Goal: Obtain resource: Download file/media

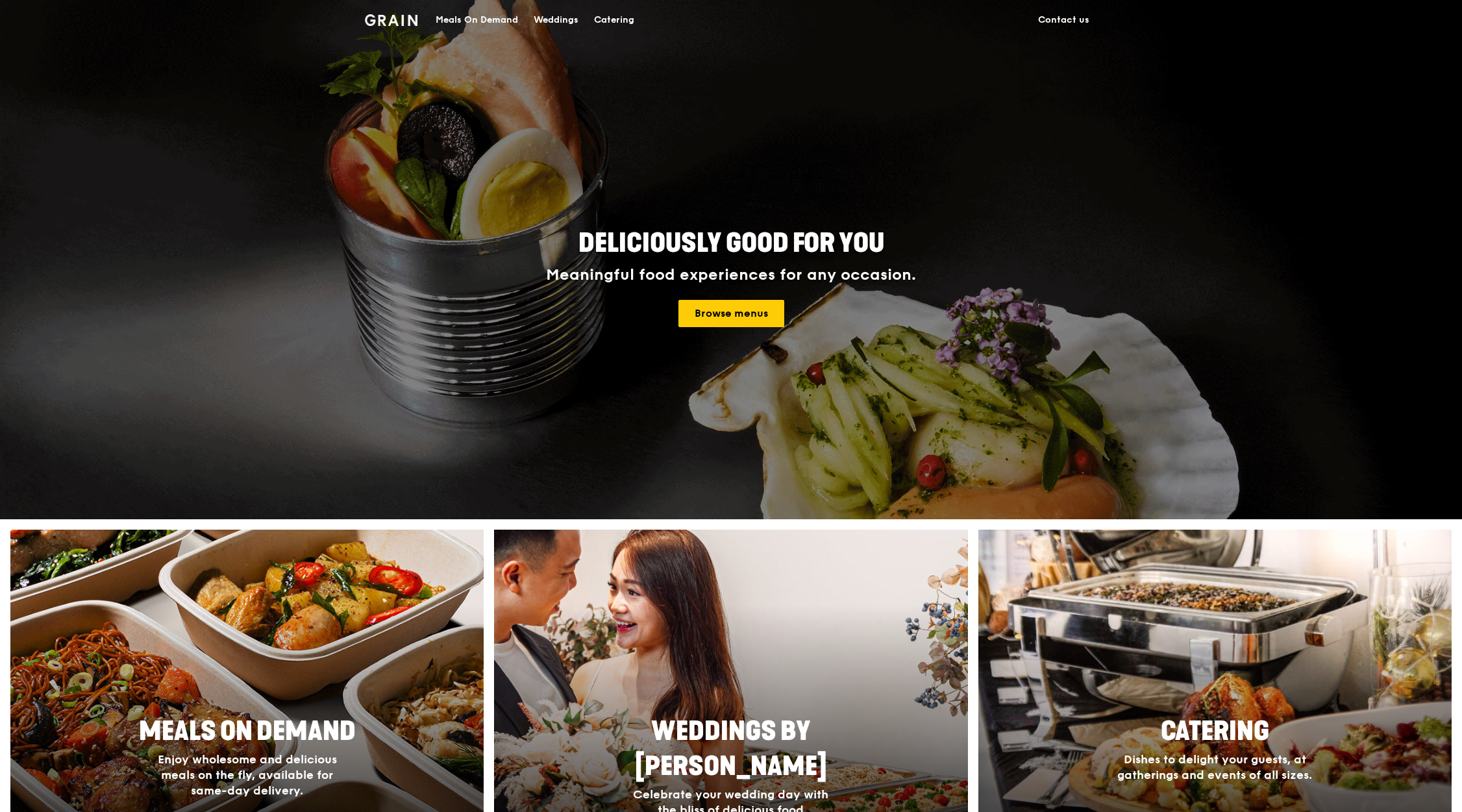
click at [605, 24] on div "Catering" at bounding box center [614, 20] width 40 height 39
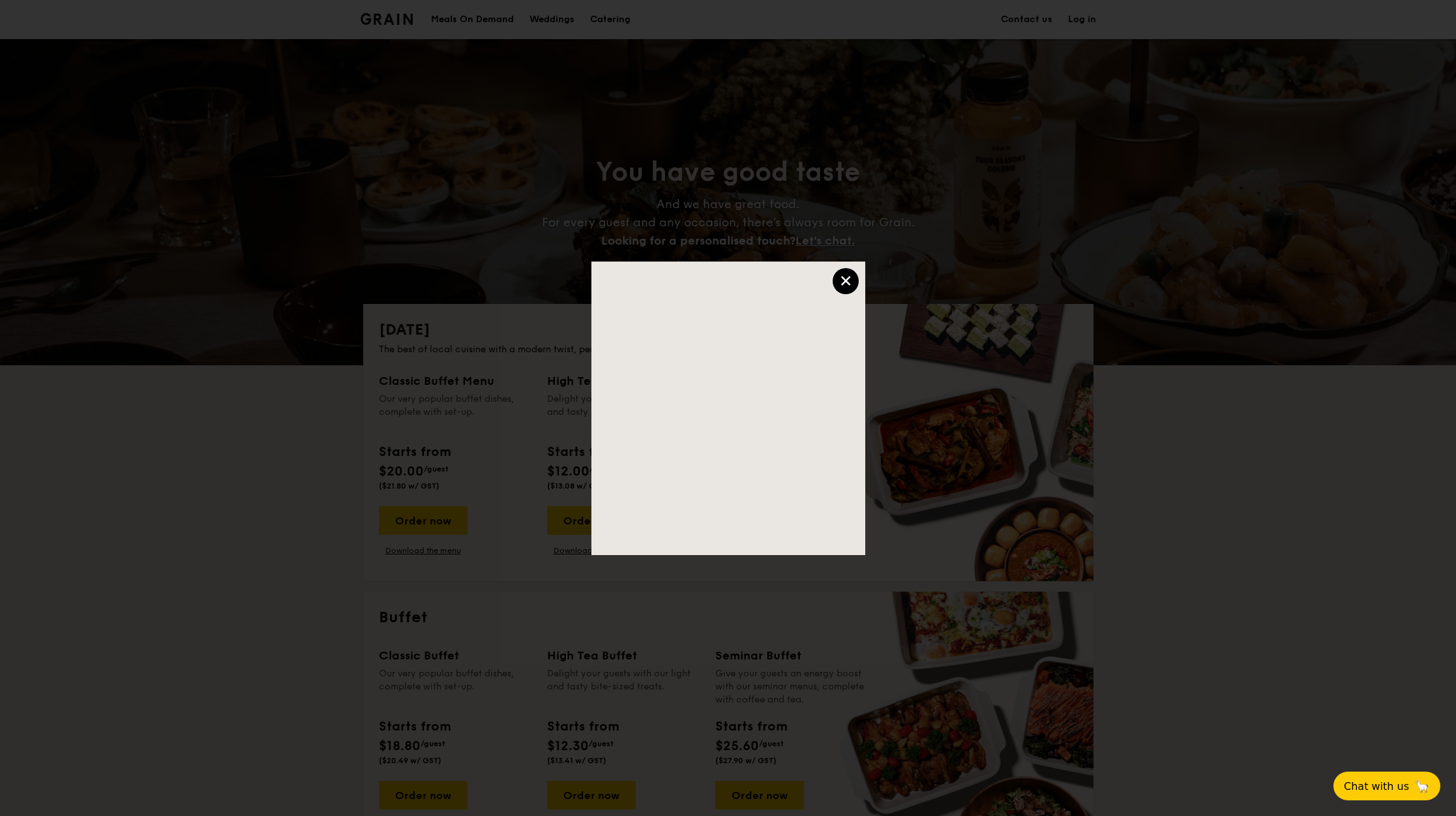
click at [834, 278] on div "×" at bounding box center [846, 281] width 26 height 26
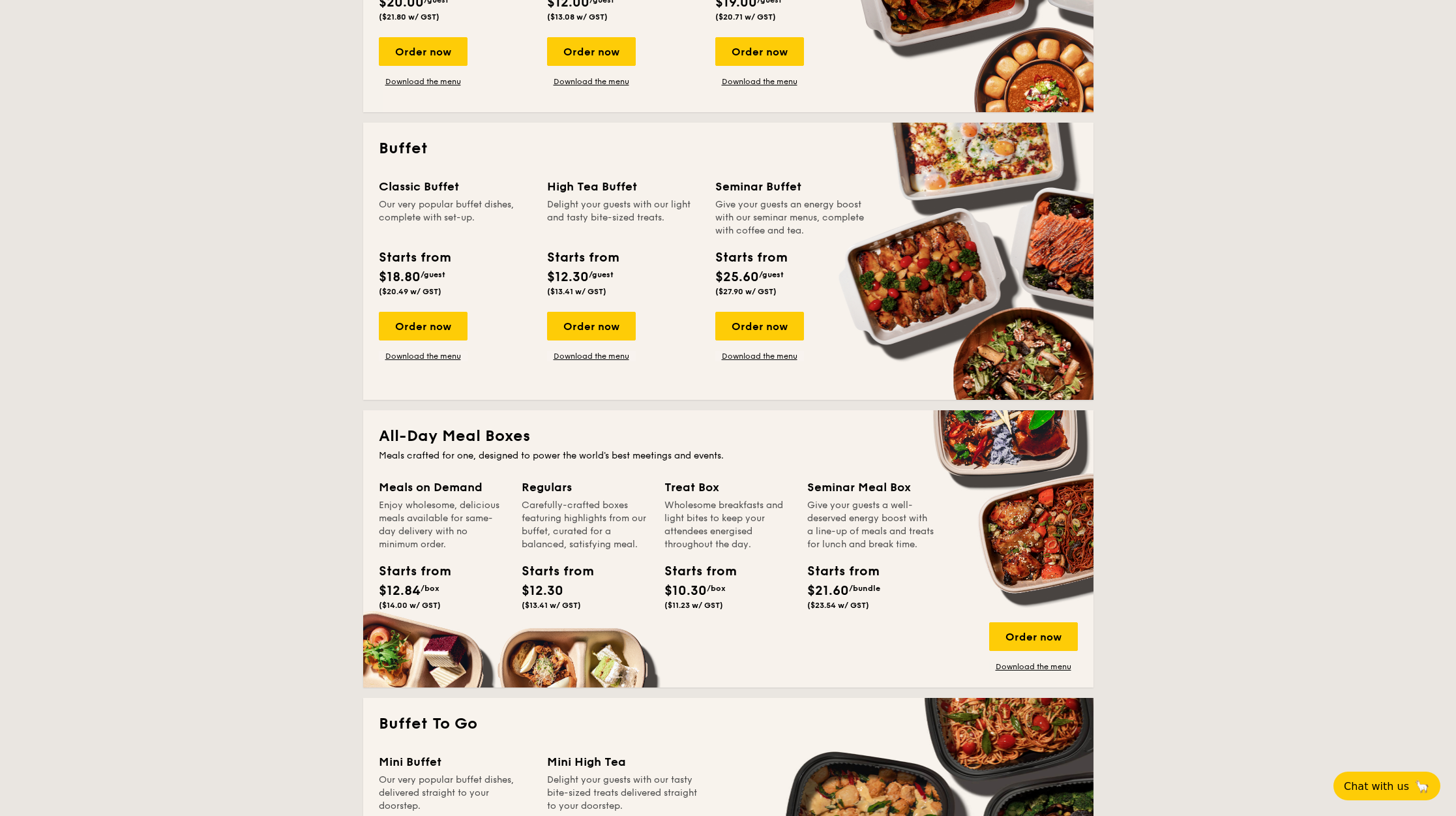
scroll to position [552, 0]
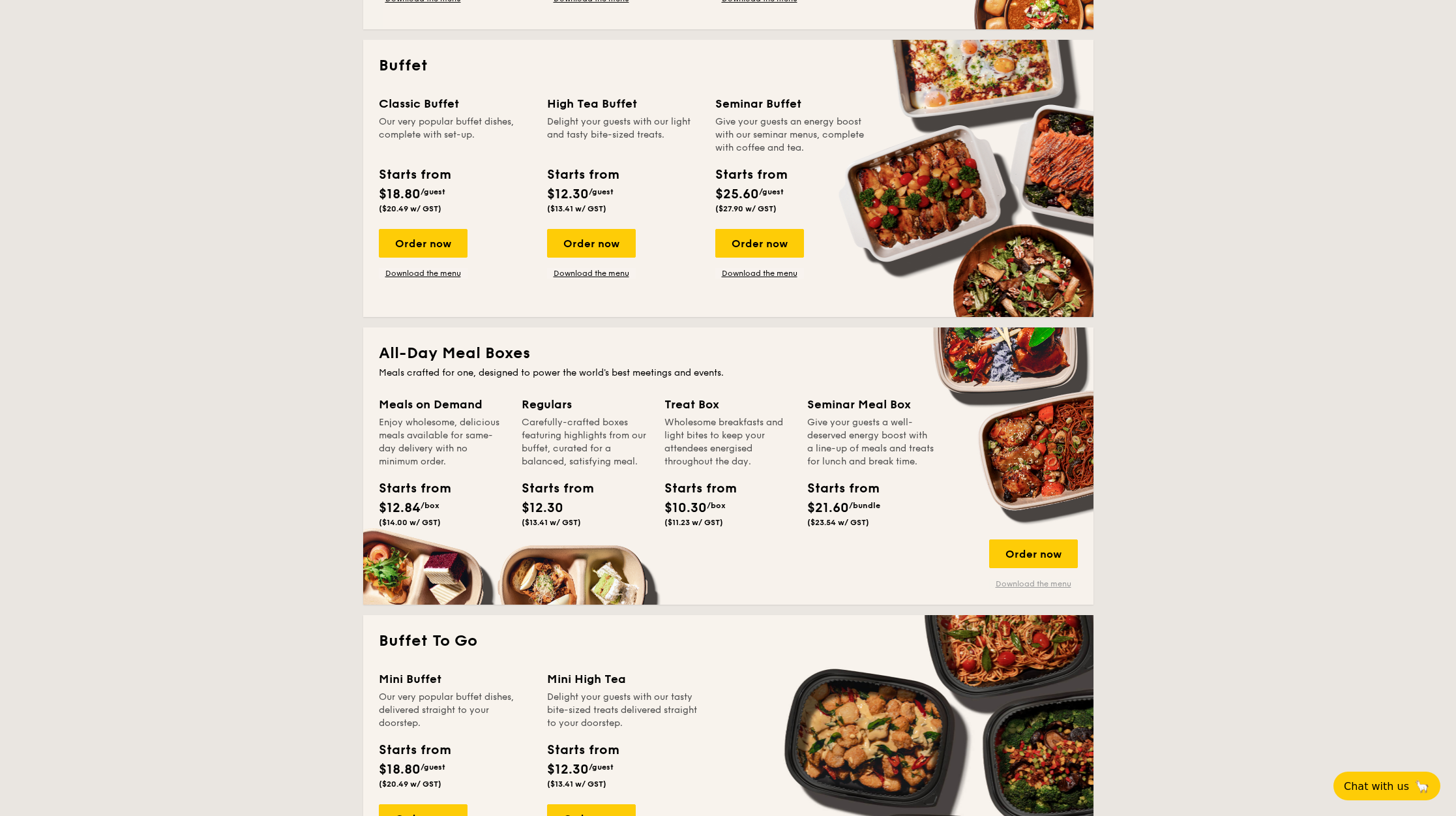
click at [1044, 588] on link "Download the menu" at bounding box center [1033, 584] width 89 height 10
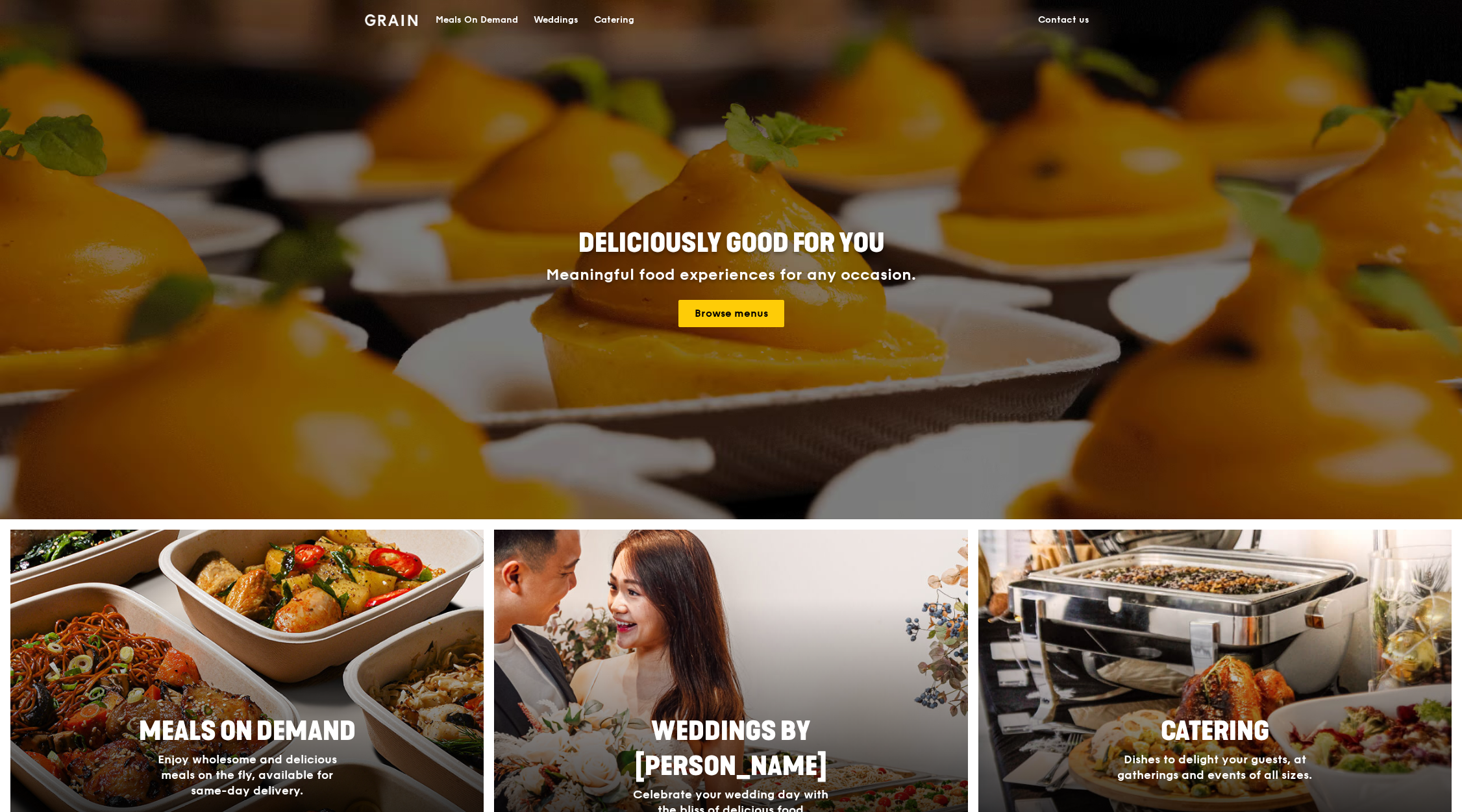
click at [626, 14] on div "Catering" at bounding box center [614, 20] width 40 height 39
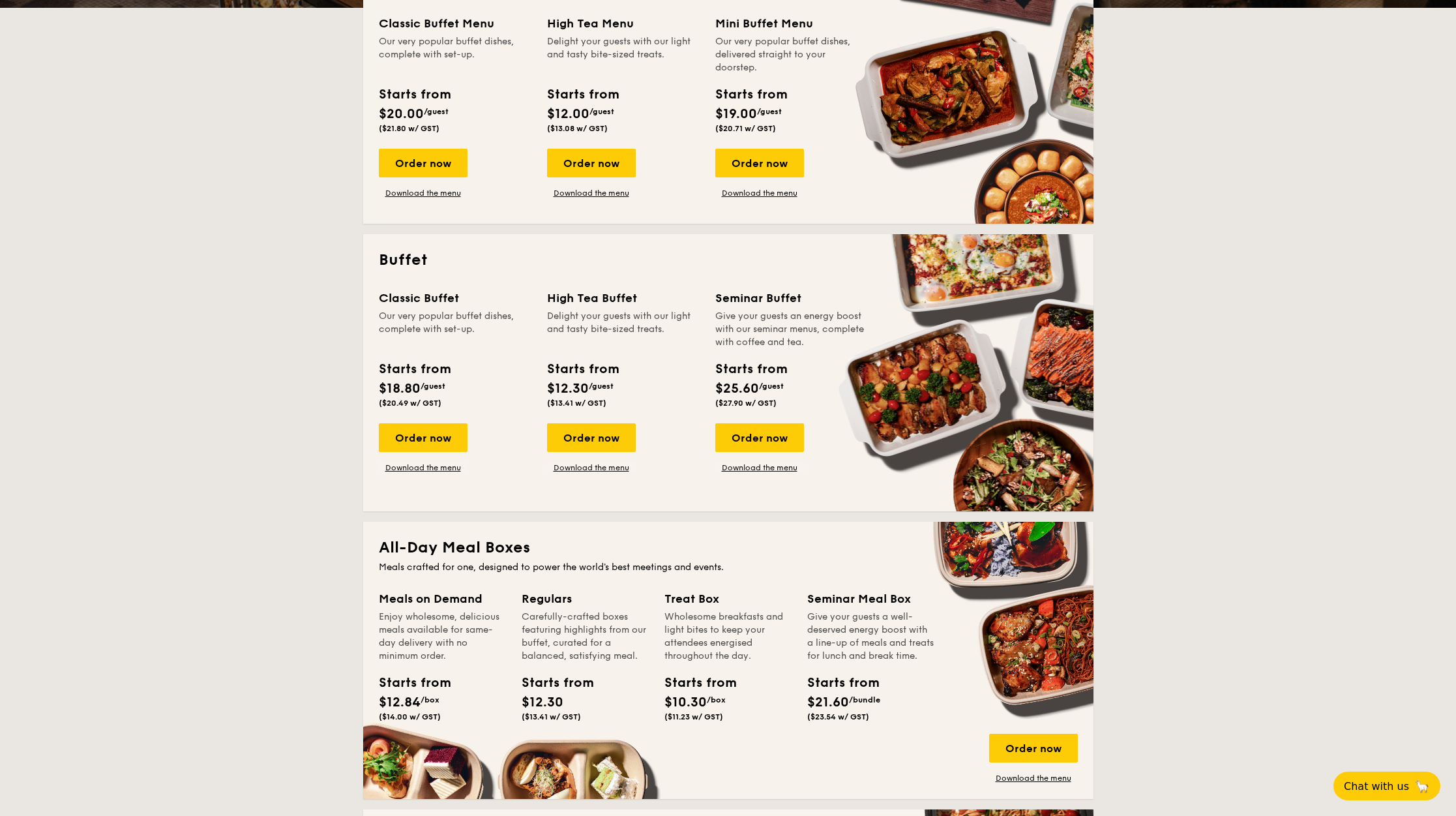
scroll to position [358, 0]
click at [430, 468] on link "Download the menu" at bounding box center [423, 467] width 89 height 10
